Goal: Task Accomplishment & Management: Use online tool/utility

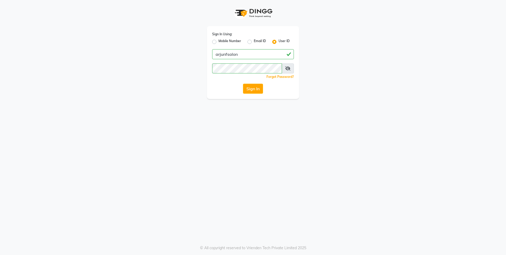
click at [252, 89] on button "Sign In" at bounding box center [253, 89] width 20 height 10
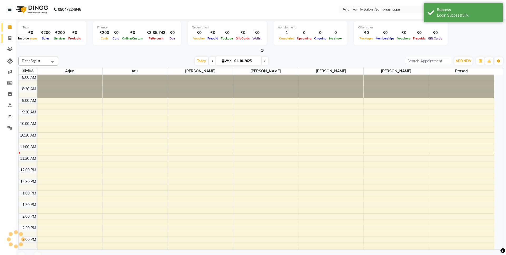
select select "en"
click at [8, 38] on span at bounding box center [9, 39] width 9 height 6
select select "service"
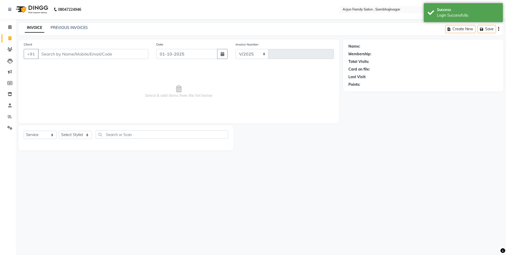
select select "6947"
type input "4431"
click at [112, 56] on input "Client" at bounding box center [93, 54] width 110 height 10
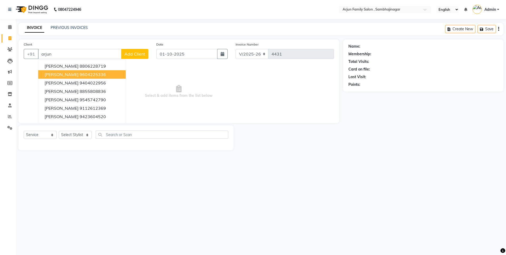
click at [107, 72] on button "[PERSON_NAME] 9604225336" at bounding box center [81, 74] width 87 height 8
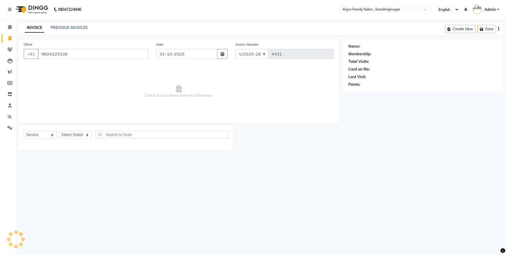
type input "9604225336"
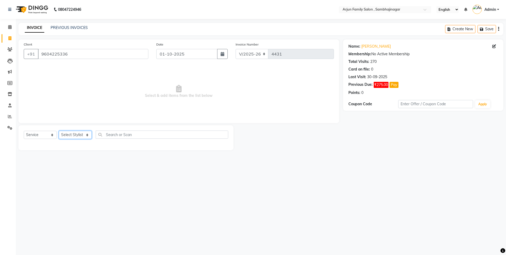
click at [81, 136] on select "Select Stylist arjun [PERSON_NAME] [PERSON_NAME] [PERSON_NAME] [PERSON_NAME]" at bounding box center [75, 135] width 33 height 8
select select "54803"
click at [59, 131] on select "Select Stylist arjun [PERSON_NAME] [PERSON_NAME] [PERSON_NAME] [PERSON_NAME]" at bounding box center [75, 135] width 33 height 8
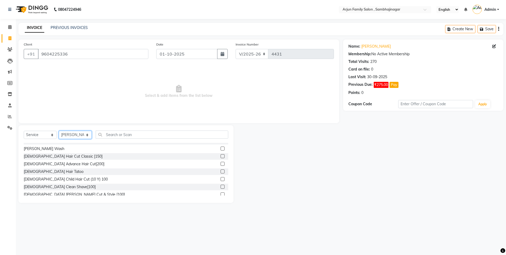
scroll to position [26, 0]
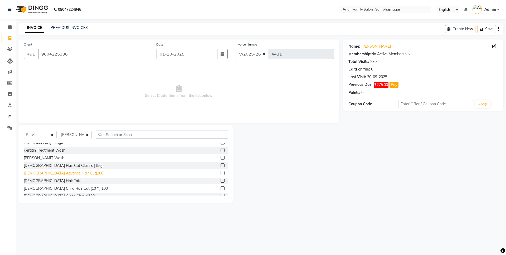
click at [68, 173] on div "[DEMOGRAPHIC_DATA] Advance Hair Cut[200]" at bounding box center [64, 174] width 81 height 6
checkbox input "false"
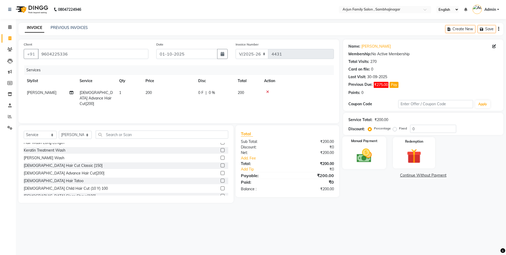
click at [362, 150] on img at bounding box center [364, 155] width 24 height 17
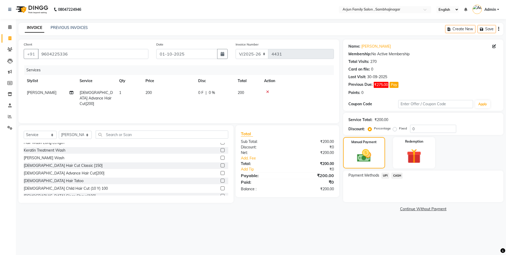
click at [399, 174] on span "CASH" at bounding box center [396, 176] width 11 height 6
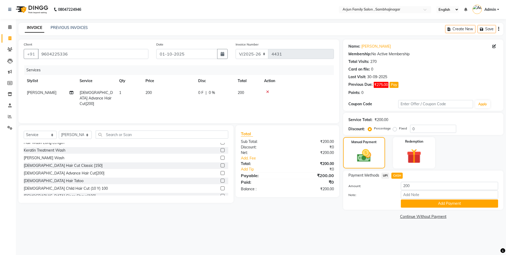
drag, startPoint x: 427, startPoint y: 202, endPoint x: 426, endPoint y: 226, distance: 24.2
click at [426, 206] on button "Add Payment" at bounding box center [448, 204] width 97 height 8
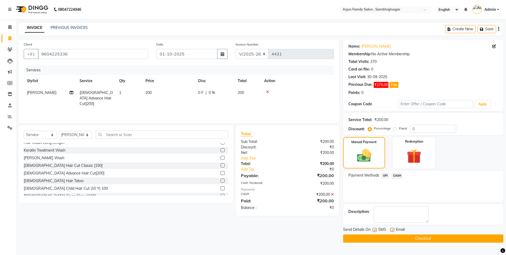
click at [428, 238] on button "Checkout" at bounding box center [423, 239] width 160 height 8
